Goal: Navigation & Orientation: Find specific page/section

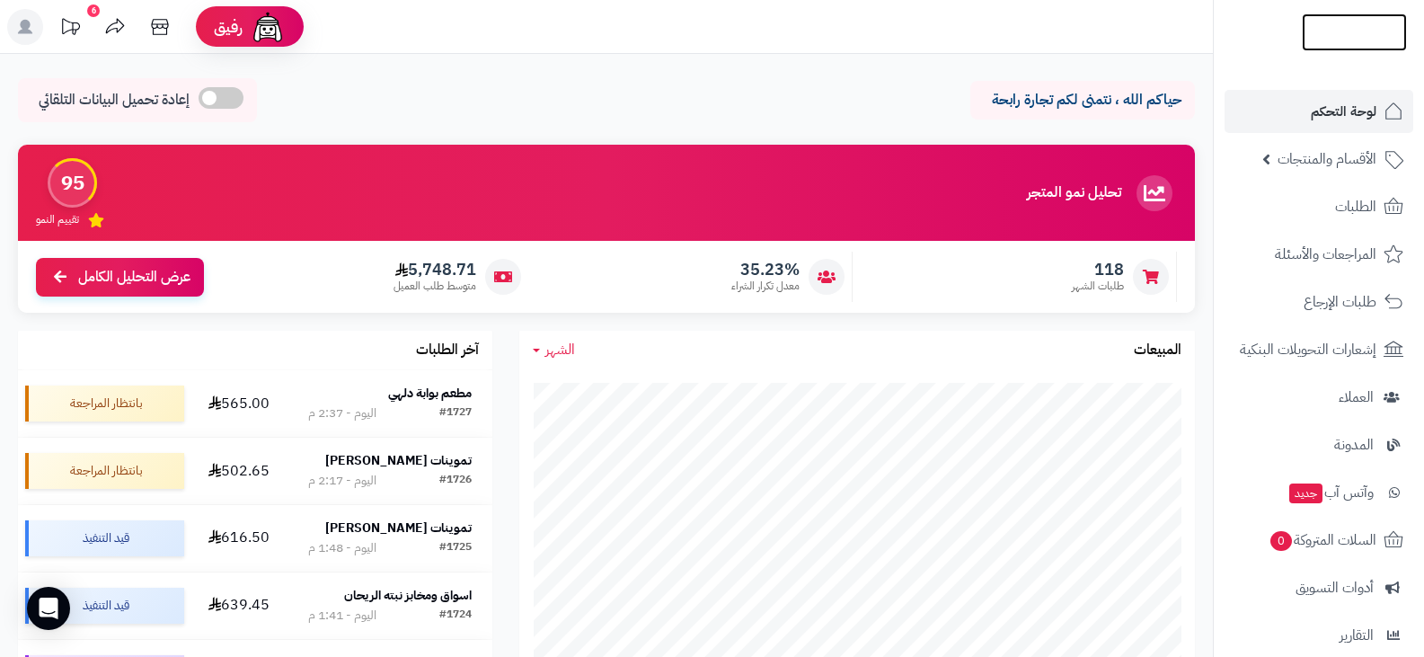
click at [1363, 48] on img at bounding box center [1354, 67] width 105 height 38
